Goal: Task Accomplishment & Management: Manage account settings

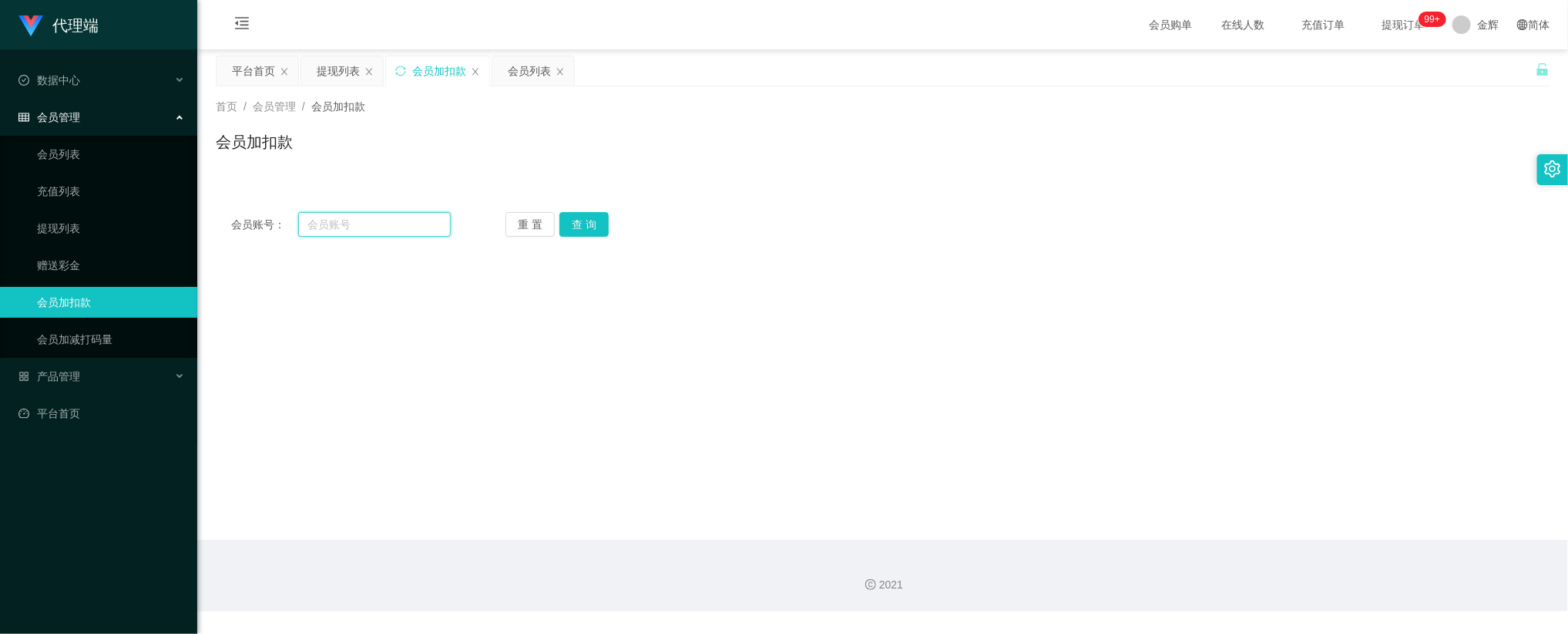
click at [416, 225] on input "text" at bounding box center [374, 224] width 153 height 25
paste input "0008"
type input "0008"
click at [565, 222] on button "查 询" at bounding box center [584, 224] width 49 height 25
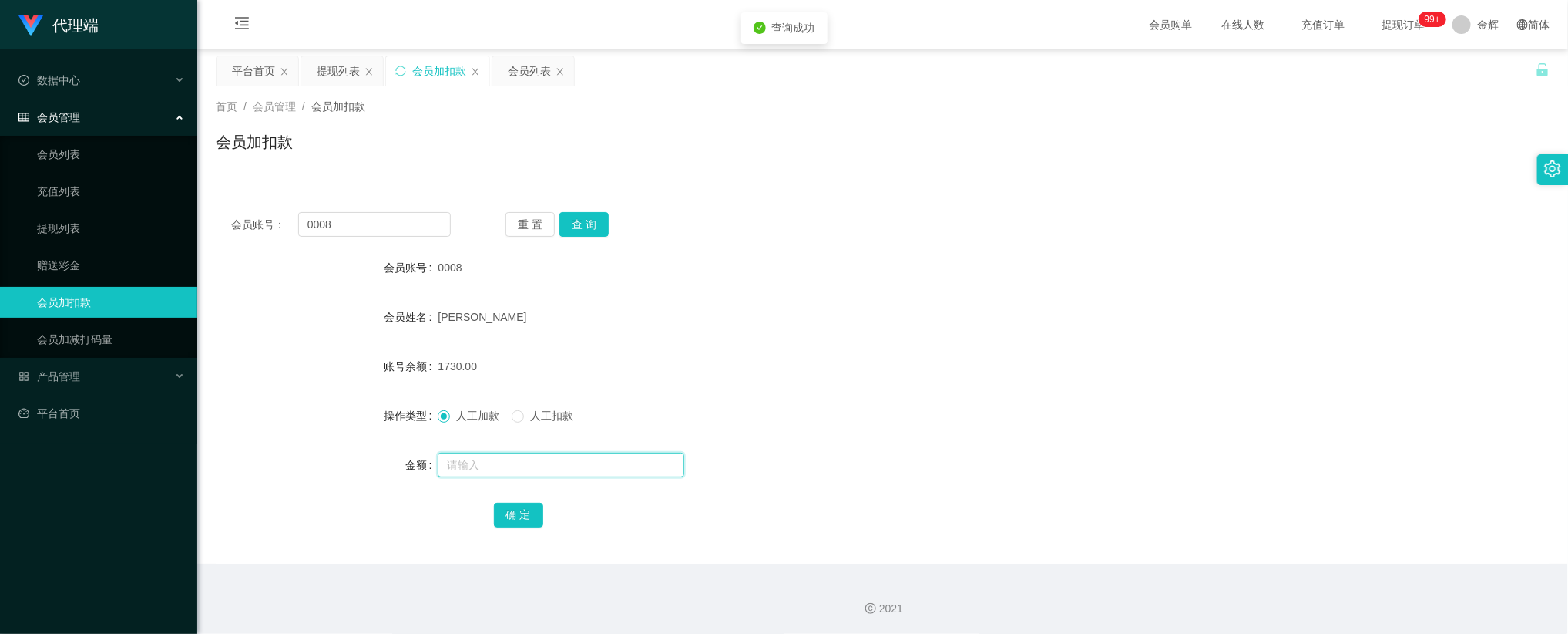
click at [476, 459] on input "text" at bounding box center [561, 465] width 247 height 25
type input "80"
click at [495, 516] on button "确 定" at bounding box center [518, 516] width 49 height 25
click at [1404, 26] on span "提现订单 99+" at bounding box center [1403, 24] width 58 height 11
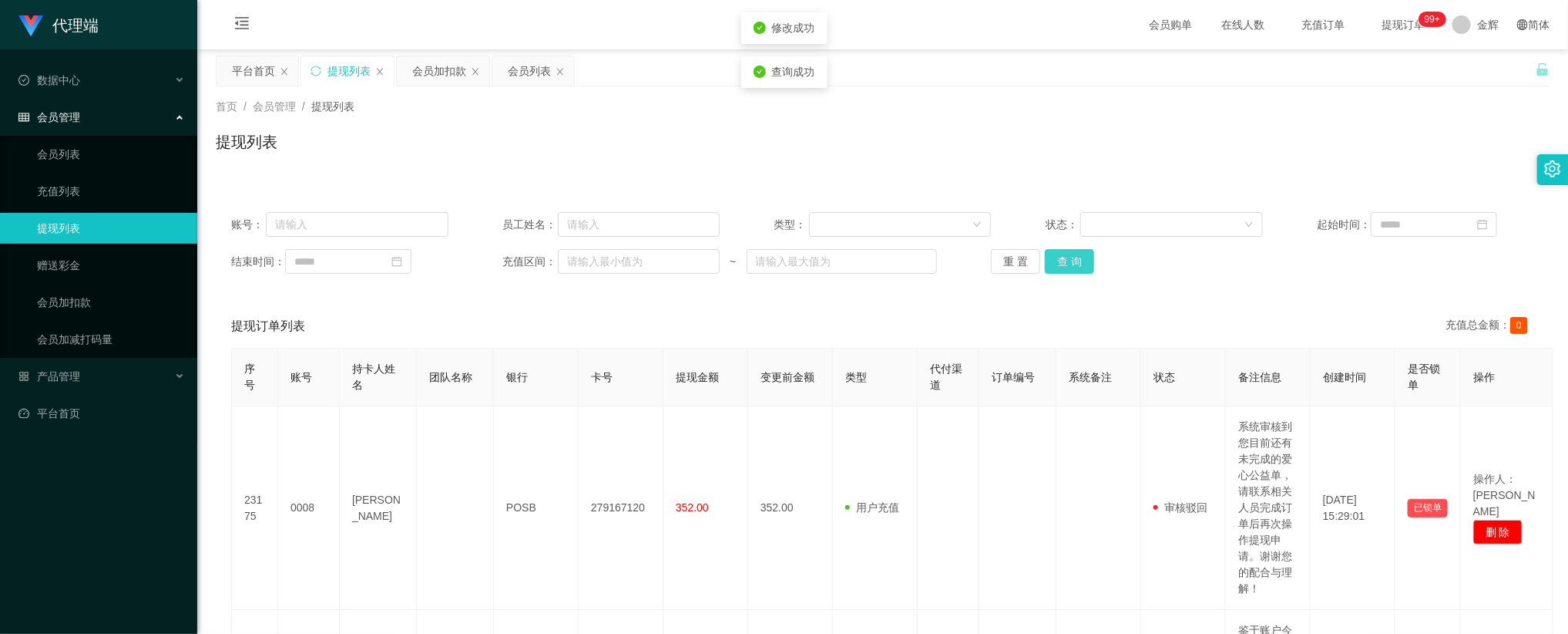
click at [1073, 254] on button "查 询" at bounding box center [1070, 262] width 49 height 25
drag, startPoint x: 90, startPoint y: 150, endPoint x: 103, endPoint y: 148, distance: 13.2
click at [90, 148] on link "会员列表" at bounding box center [110, 153] width 148 height 31
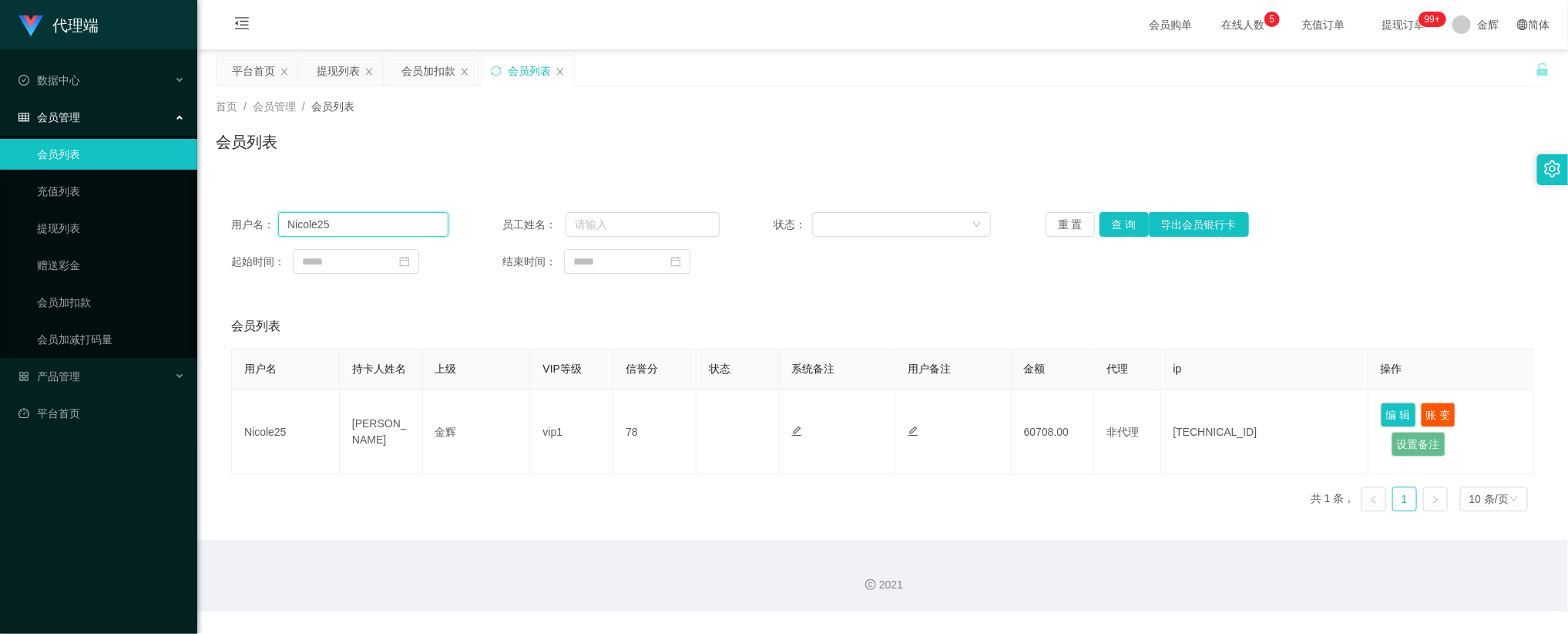
click at [388, 220] on input "Nicole25" at bounding box center [363, 224] width 170 height 25
click at [1117, 219] on button "查 询" at bounding box center [1124, 224] width 49 height 25
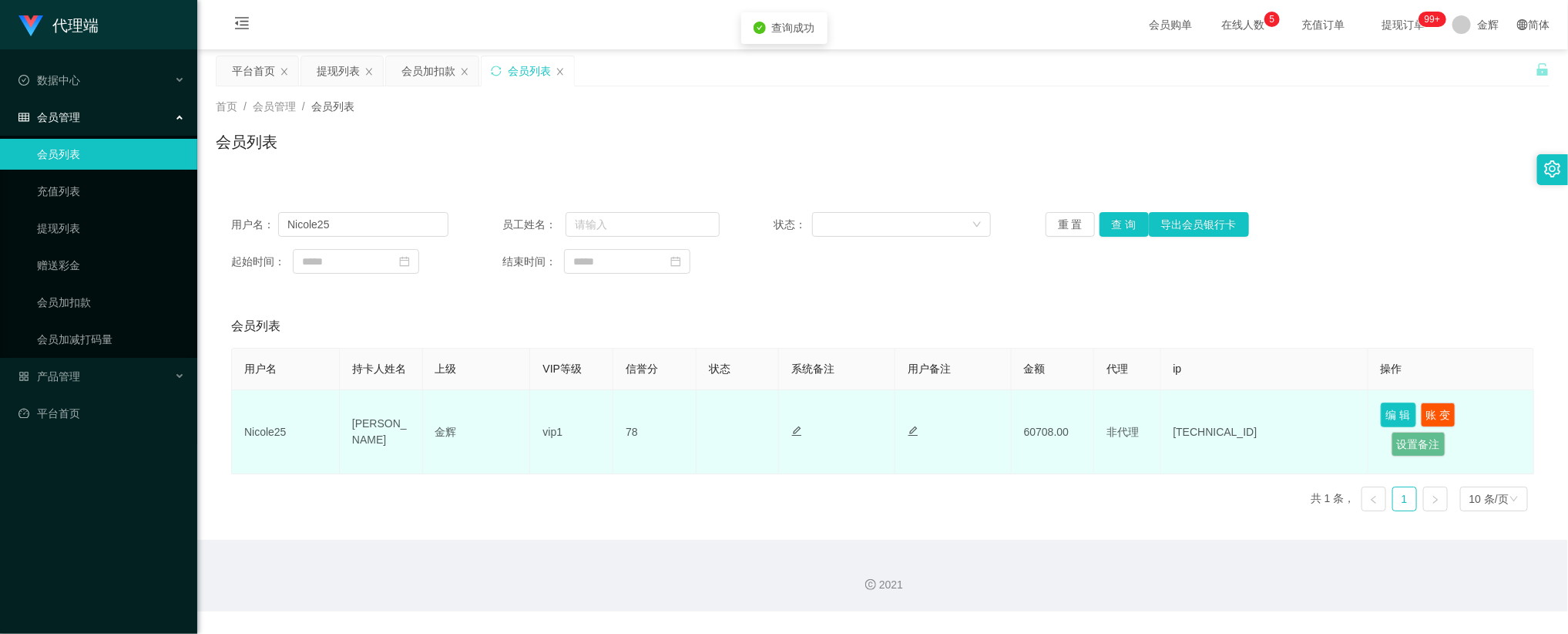
click at [1396, 414] on button "编 辑" at bounding box center [1399, 415] width 36 height 25
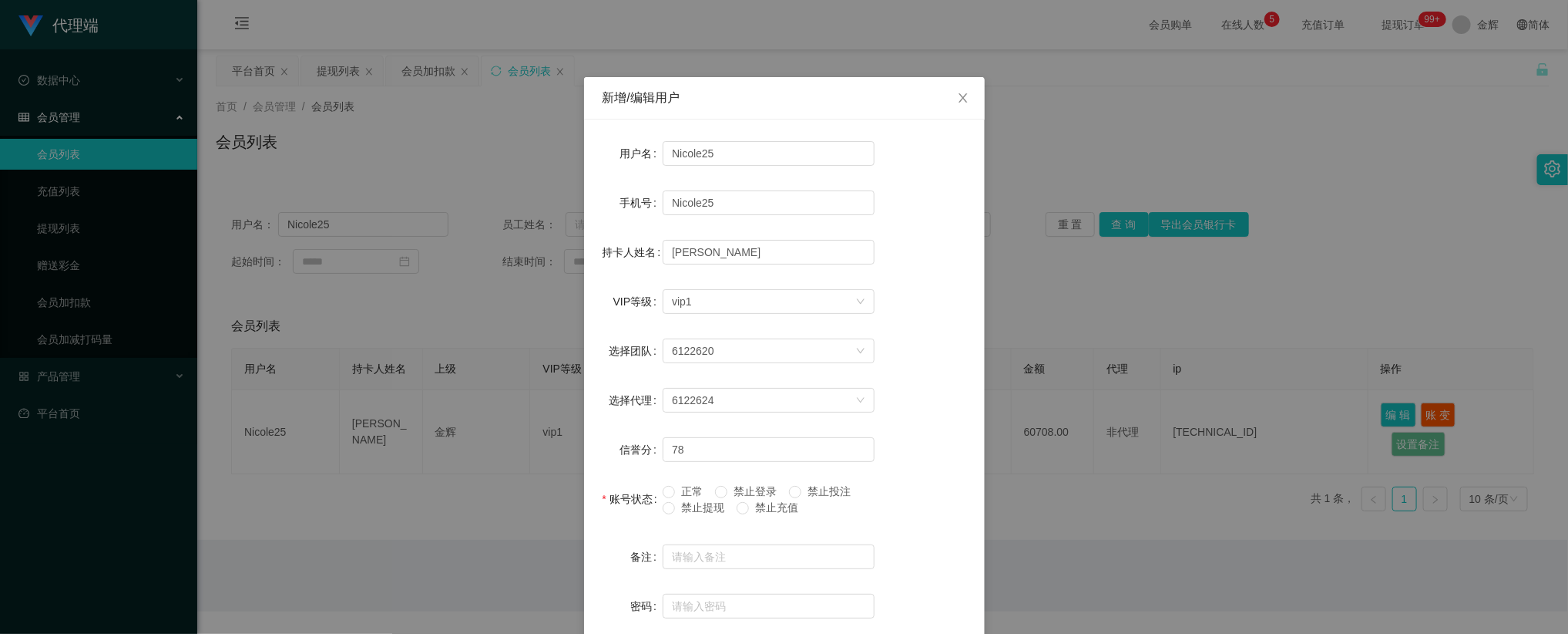
click at [1078, 118] on div "新增/编辑用户 用户名 Nicole25 手机号 Nicole25 持卡人姓名 [PERSON_NAME] VIP等级 选择VIP等级 vip1 选择团队 6…" at bounding box center [784, 317] width 1568 height 634
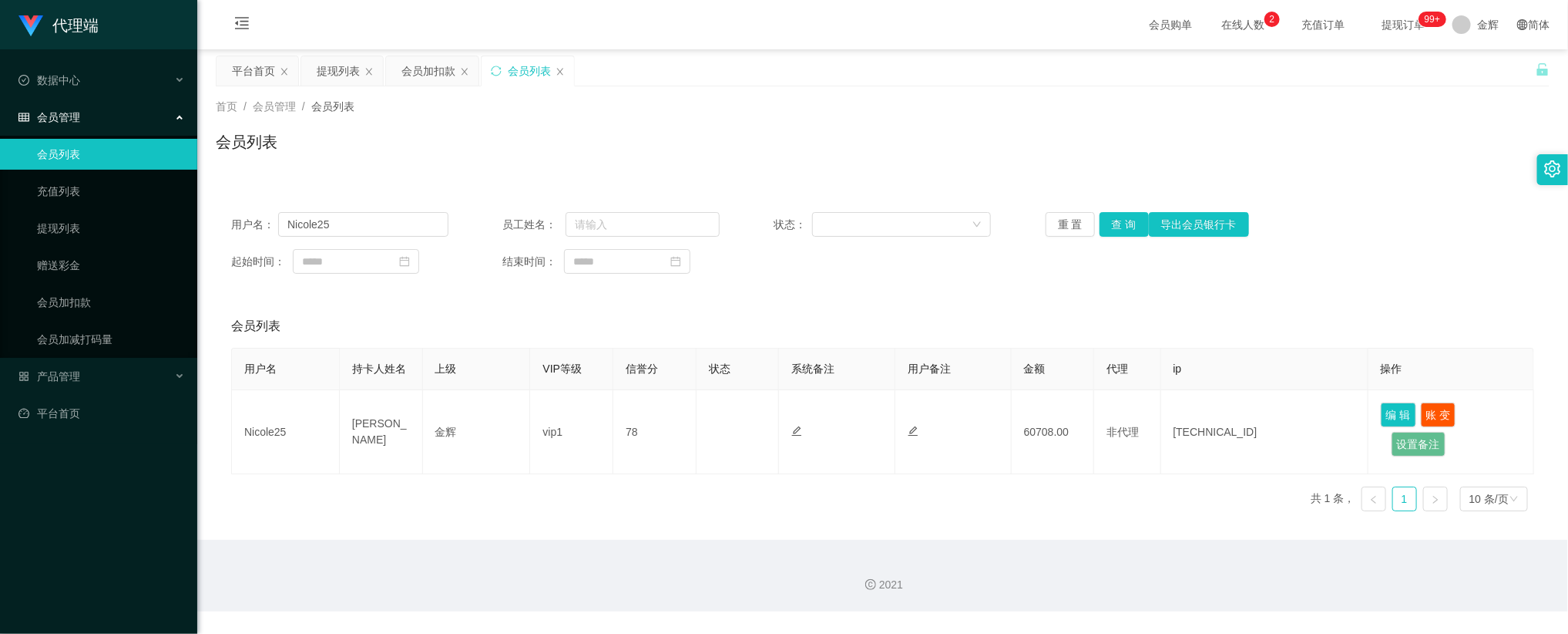
click at [984, 99] on div "首页 / 会员管理 / 会员列表 /" at bounding box center [883, 106] width 1334 height 16
